Goal: Find specific page/section: Find specific page/section

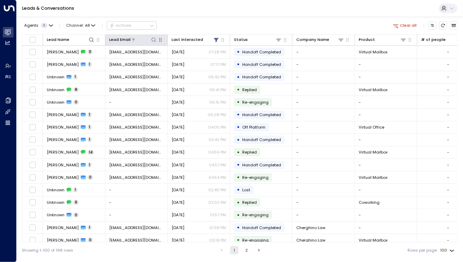
click at [154, 39] on icon at bounding box center [154, 40] width 6 height 6
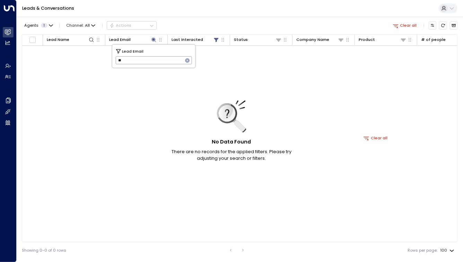
type input "*"
click at [169, 25] on div "Agents 1 Channel: All Actions Clear all" at bounding box center [240, 25] width 436 height 12
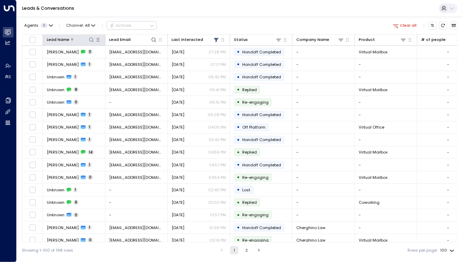
click at [91, 40] on icon at bounding box center [92, 40] width 6 height 6
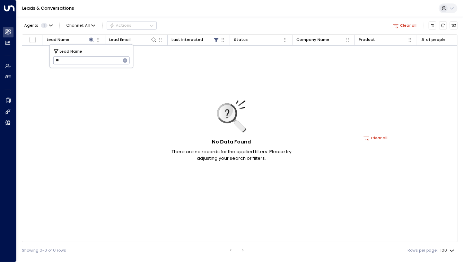
type input "*"
type input "******"
click at [126, 62] on icon "button" at bounding box center [125, 60] width 5 height 5
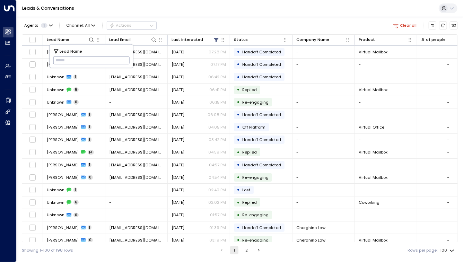
click at [201, 27] on div "Agents 1 Channel: All Actions Clear all" at bounding box center [240, 25] width 436 height 12
